Goal: Transaction & Acquisition: Purchase product/service

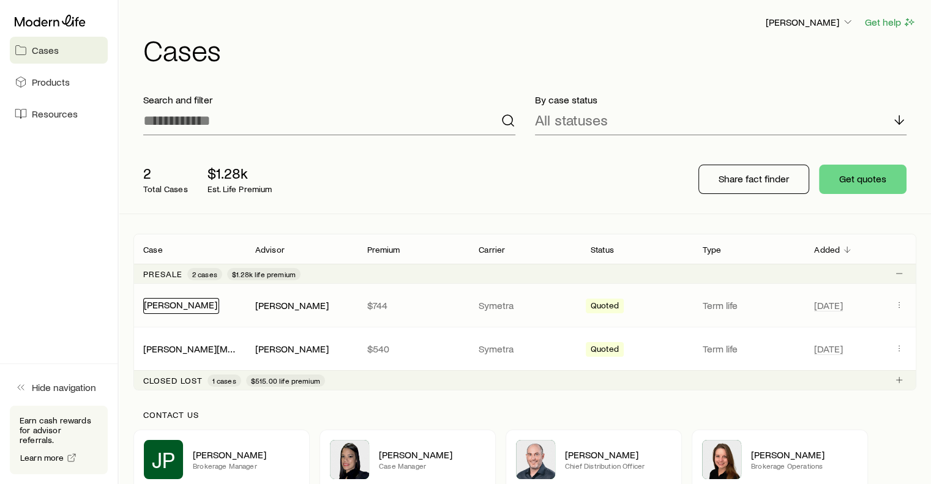
click at [180, 308] on link "[PERSON_NAME]" at bounding box center [180, 305] width 73 height 12
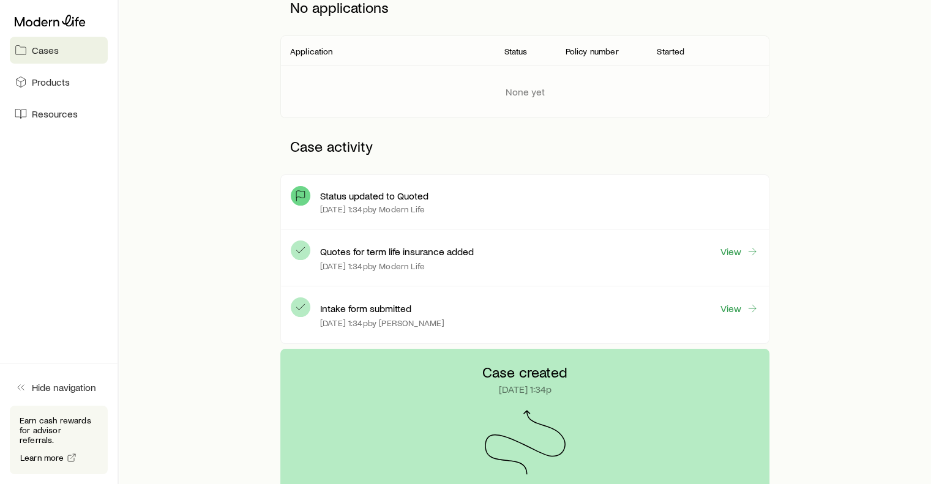
scroll to position [196, 0]
click at [742, 251] on link "View" at bounding box center [739, 251] width 39 height 14
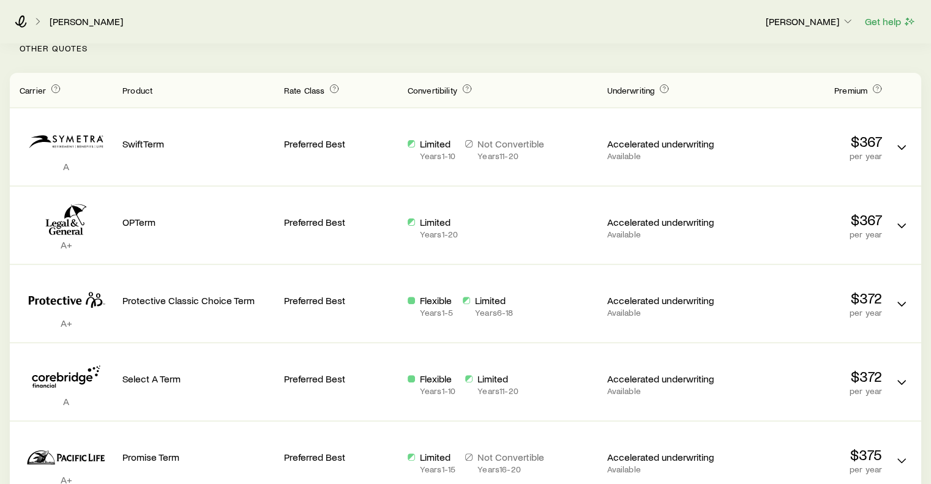
scroll to position [332, 0]
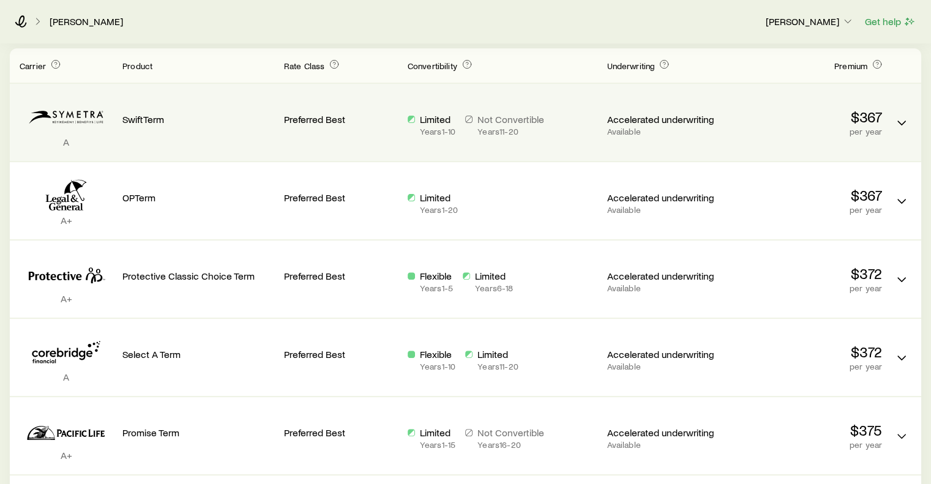
click at [865, 130] on p "per year" at bounding box center [806, 132] width 152 height 10
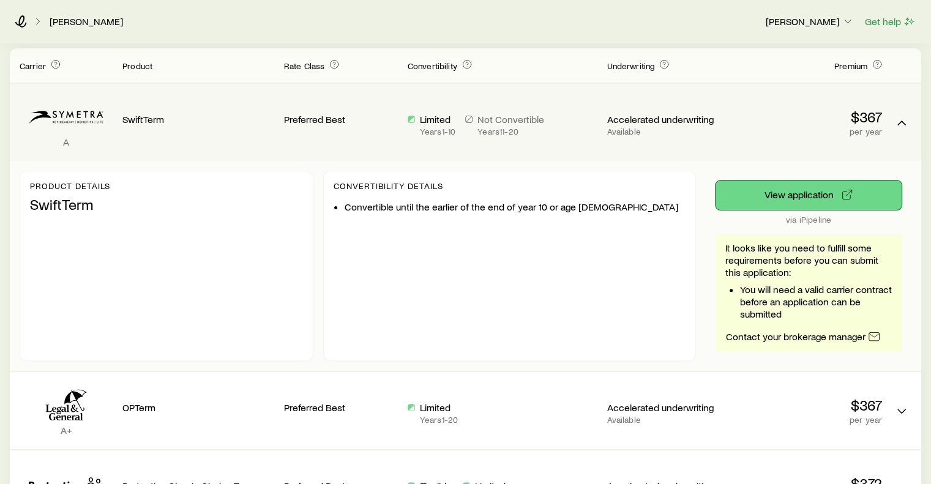
click at [796, 189] on button "View application" at bounding box center [808, 195] width 186 height 29
